Goal: Task Accomplishment & Management: Use online tool/utility

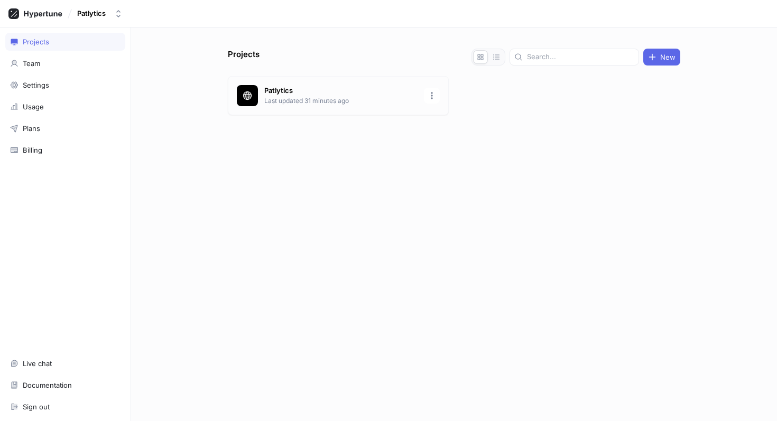
click at [309, 91] on p "Patlytics" at bounding box center [340, 91] width 153 height 11
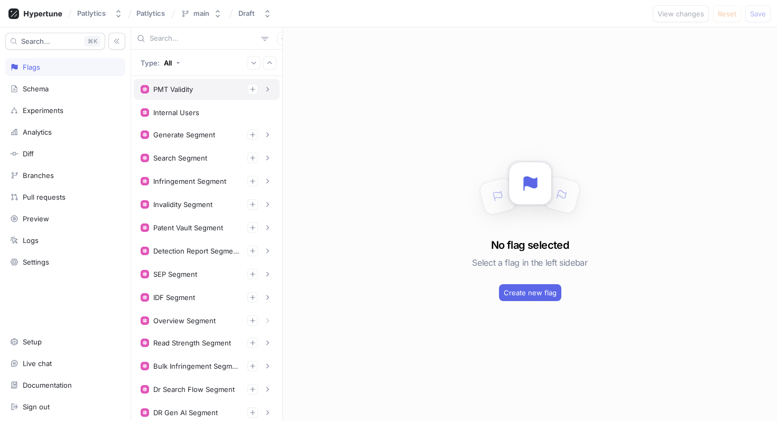
click at [207, 94] on div "PMT Validity" at bounding box center [207, 89] width 132 height 11
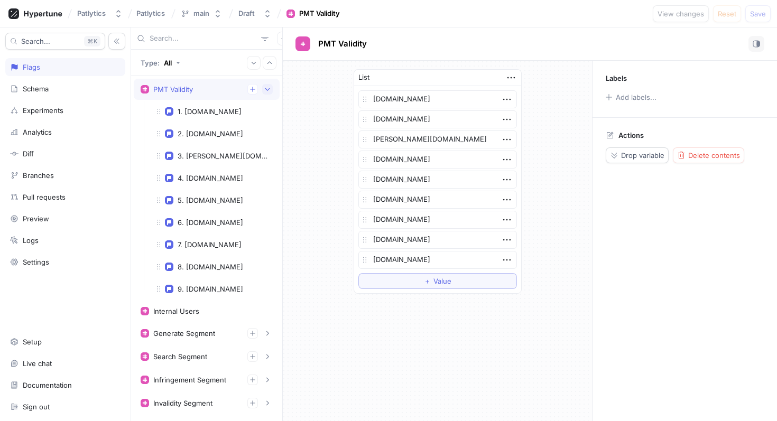
click at [269, 92] on icon "button" at bounding box center [267, 89] width 6 height 6
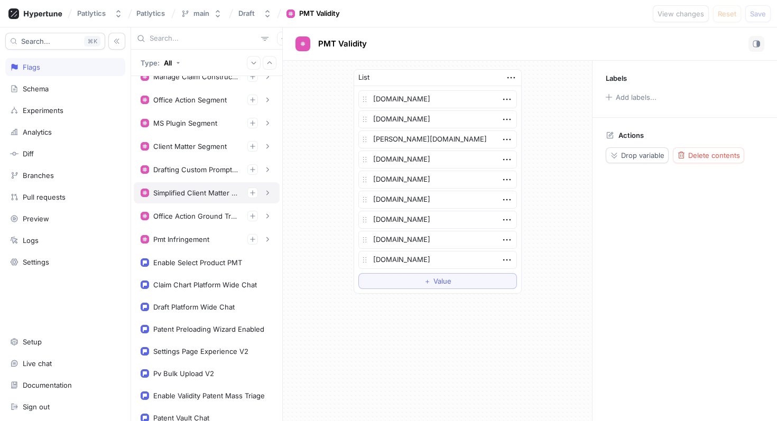
scroll to position [477, 0]
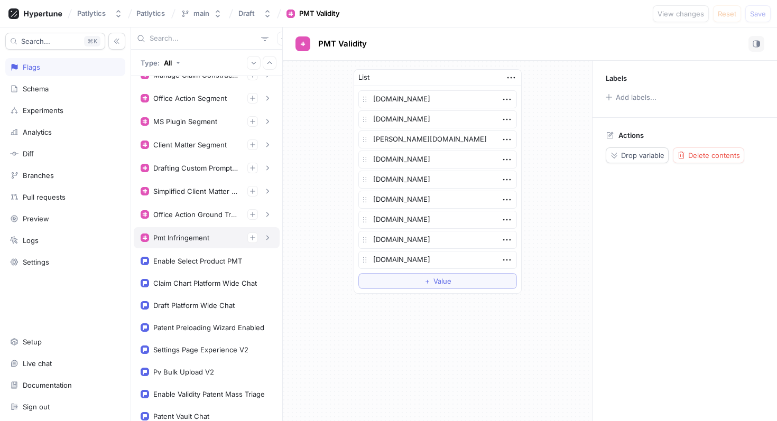
click at [202, 236] on div "Pmt Infringement" at bounding box center [181, 238] width 56 height 8
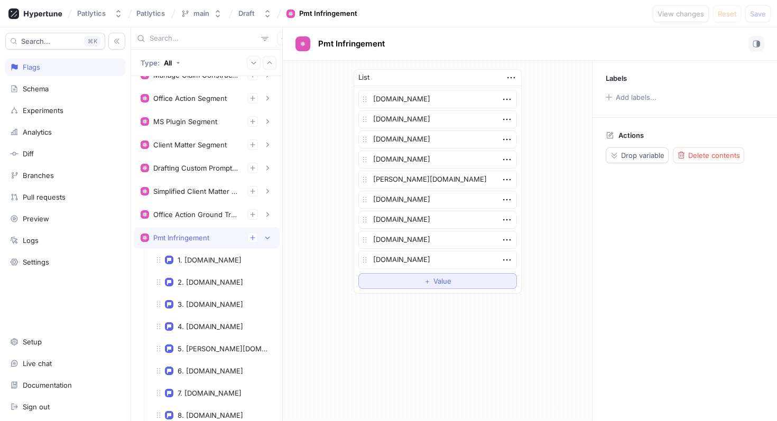
click at [450, 284] on span "Value" at bounding box center [442, 281] width 18 height 6
type textarea "x"
type textarea "c"
type textarea "x"
type textarea "ce"
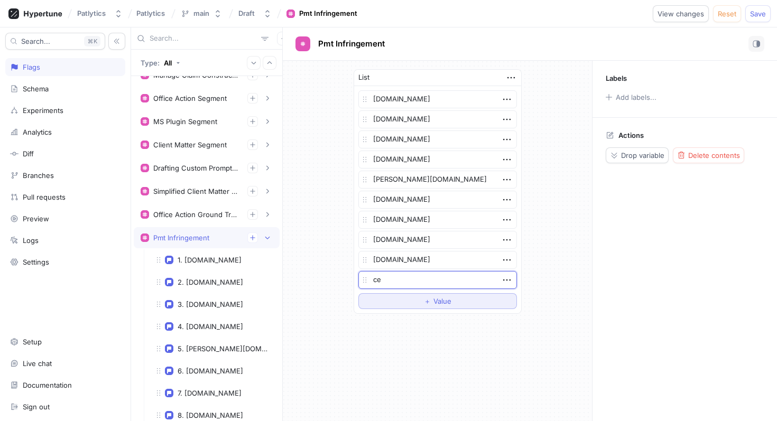
type textarea "x"
type textarea "cera"
type textarea "x"
type textarea "cer"
type textarea "x"
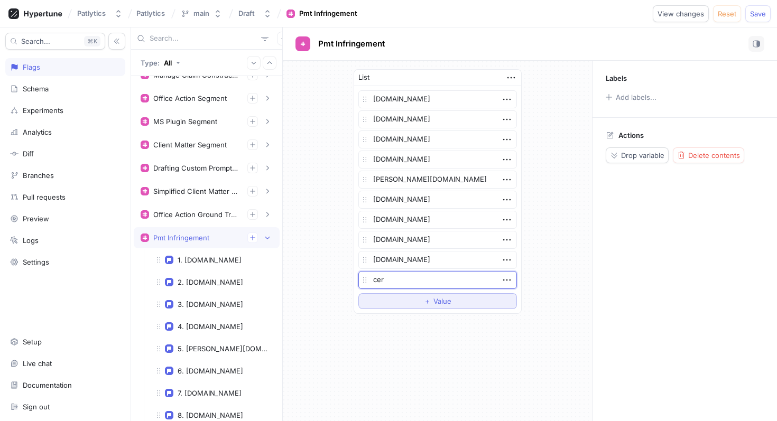
type textarea "ce"
type textarea "x"
type textarea "c"
type textarea "x"
type textarea "cle"
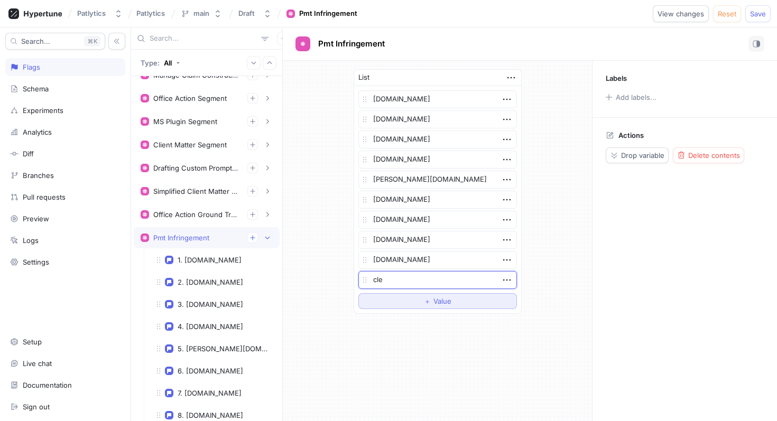
type textarea "x"
type textarea "clea"
type textarea "x"
type textarea "clear"
type textarea "x"
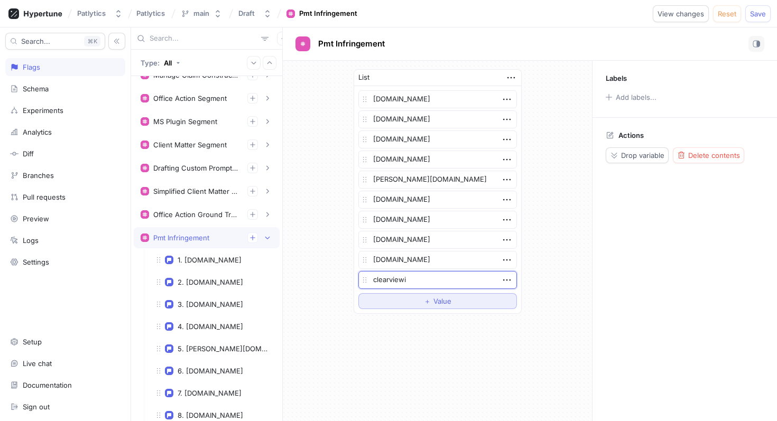
type textarea "clearviewip"
type textarea "x"
type textarea "clearviewip."
type textarea "x"
type textarea "clearviewip.c"
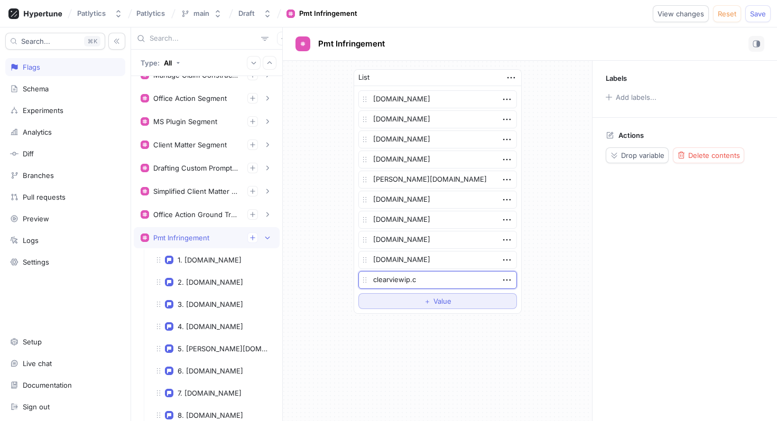
type textarea "x"
type textarea "[DOMAIN_NAME]"
type textarea "x"
type textarea "[DOMAIN_NAME]"
click at [755, 14] on span "Save" at bounding box center [758, 14] width 16 height 6
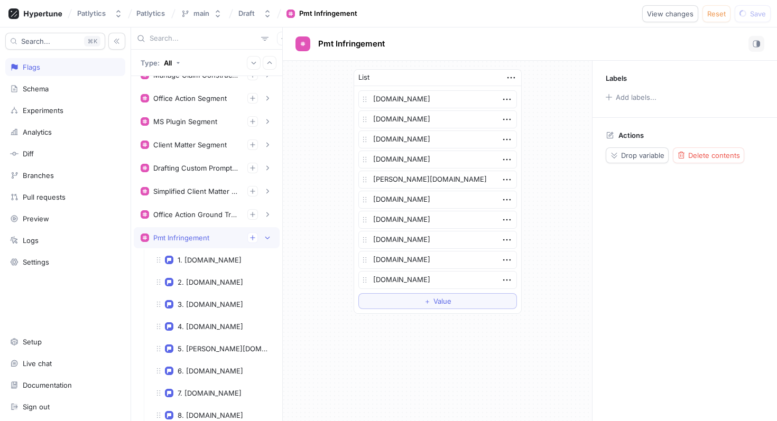
type textarea "x"
